Goal: Book appointment/travel/reservation

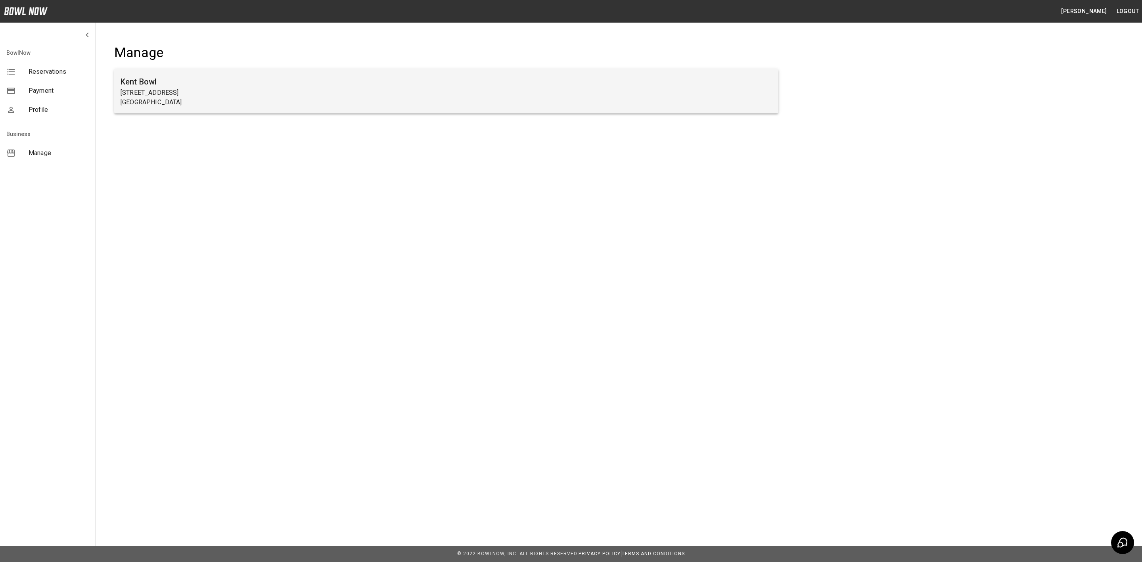
click at [151, 98] on p "[GEOGRAPHIC_DATA]" at bounding box center [446, 103] width 651 height 10
click at [140, 86] on h6 "Kent Bowl" at bounding box center [446, 81] width 651 height 13
click at [238, 87] on h6 "Kent Bowl" at bounding box center [446, 81] width 651 height 13
click at [155, 86] on h6 "Kent Bowl" at bounding box center [446, 81] width 651 height 13
